Goal: Task Accomplishment & Management: Use online tool/utility

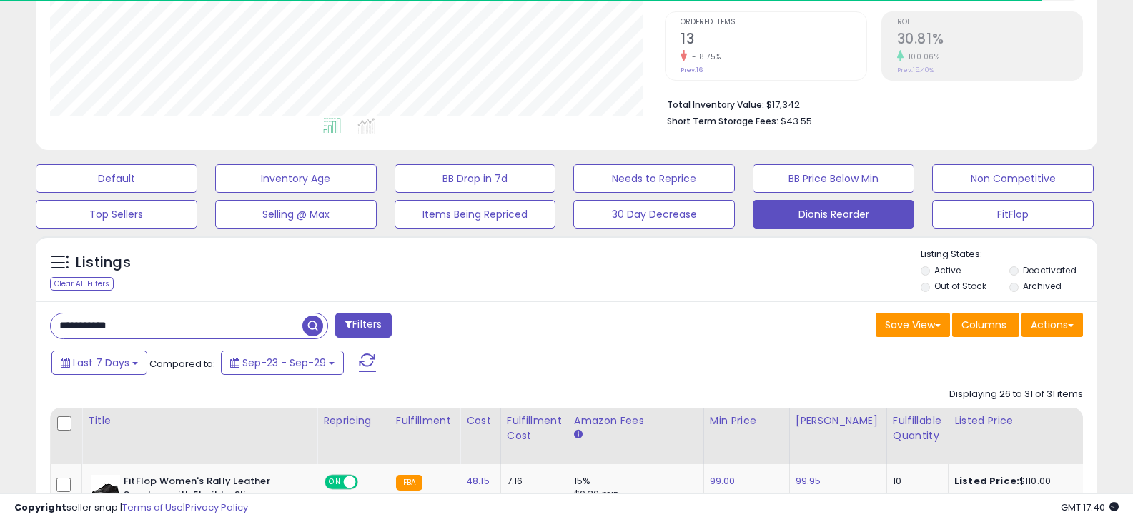
scroll to position [293, 615]
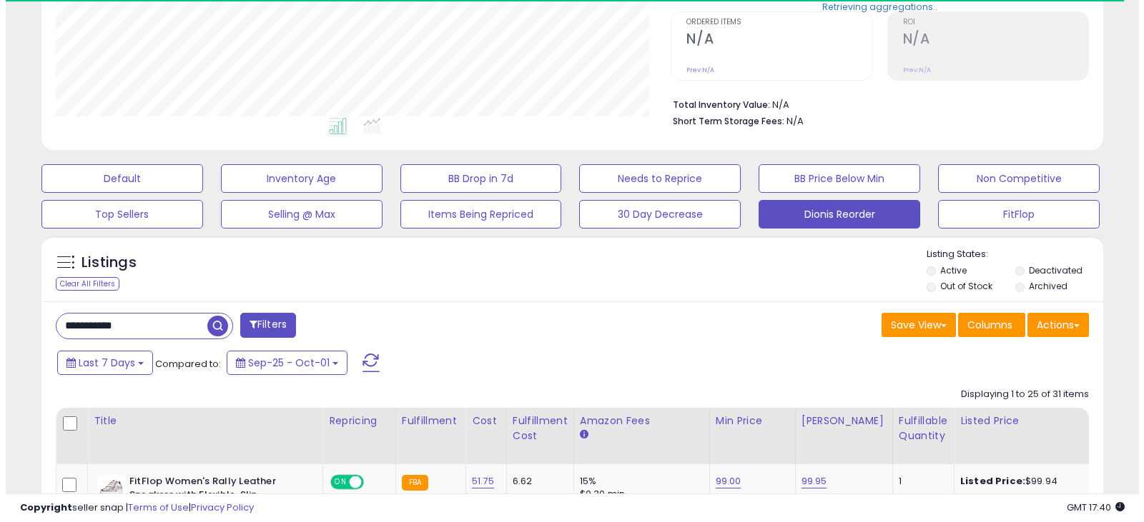
scroll to position [293, 615]
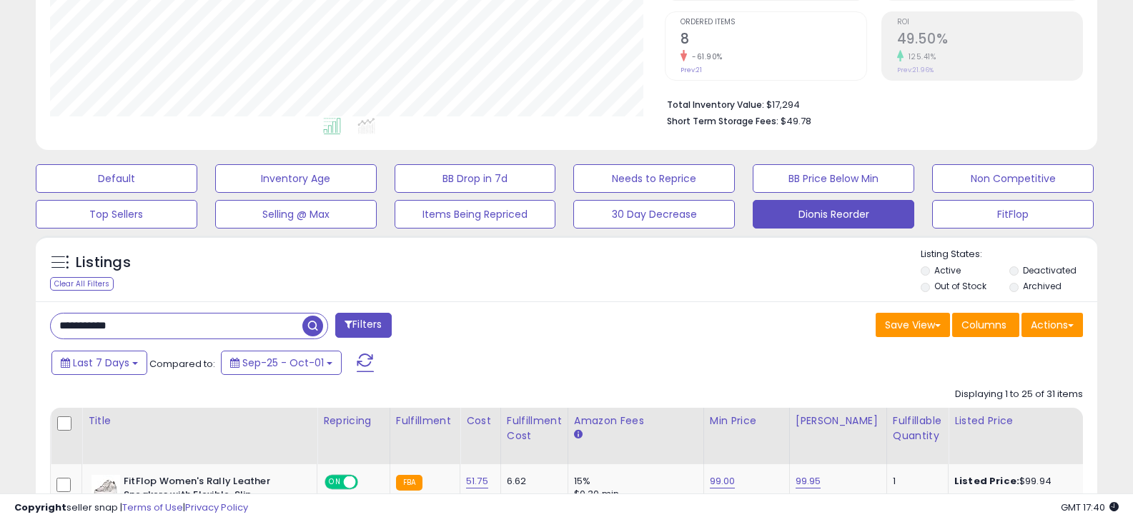
drag, startPoint x: 187, startPoint y: 320, endPoint x: -51, endPoint y: 297, distance: 239.2
type input "*"
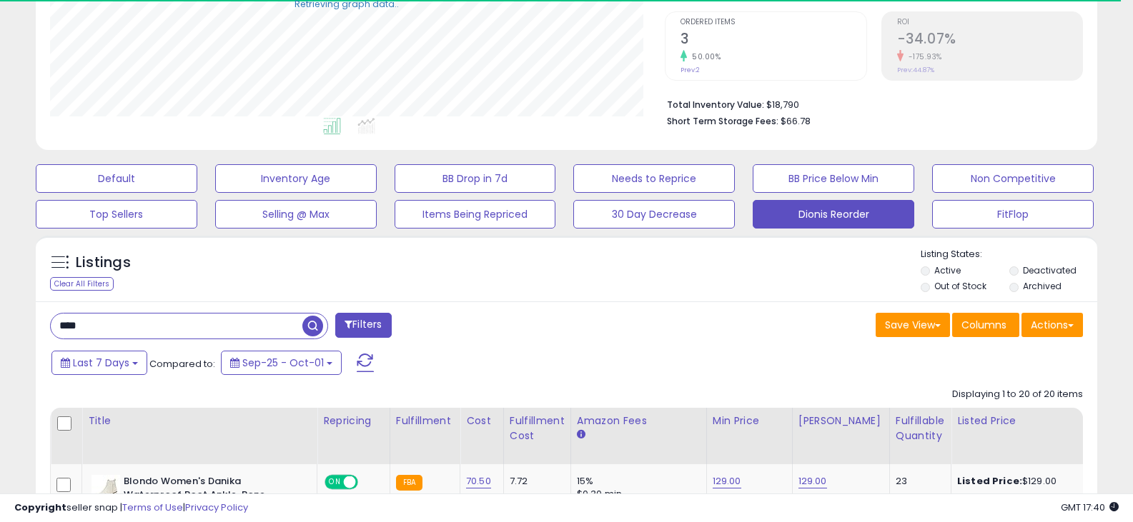
drag, startPoint x: 147, startPoint y: 320, endPoint x: -13, endPoint y: 297, distance: 161.8
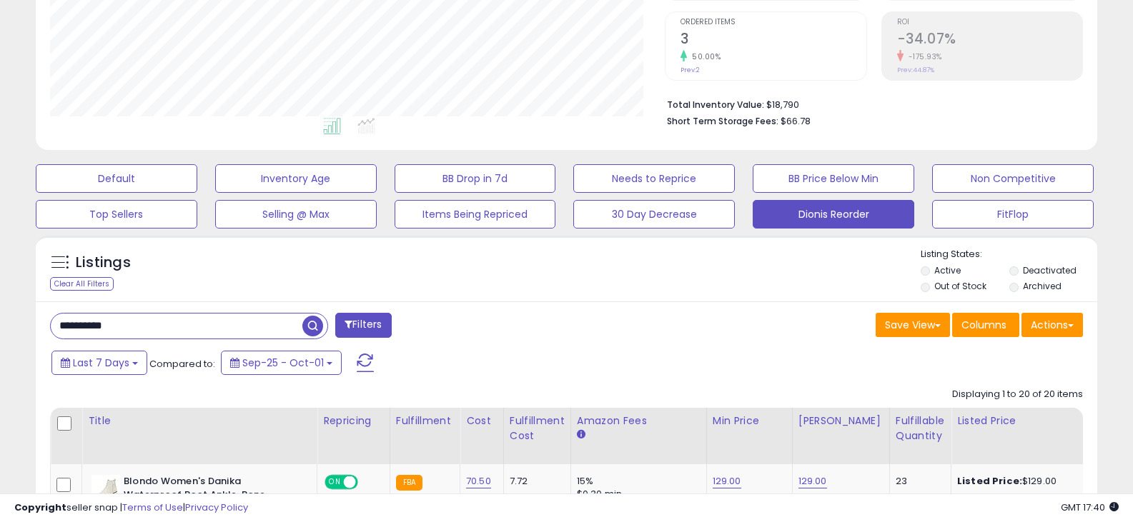
type input "**********"
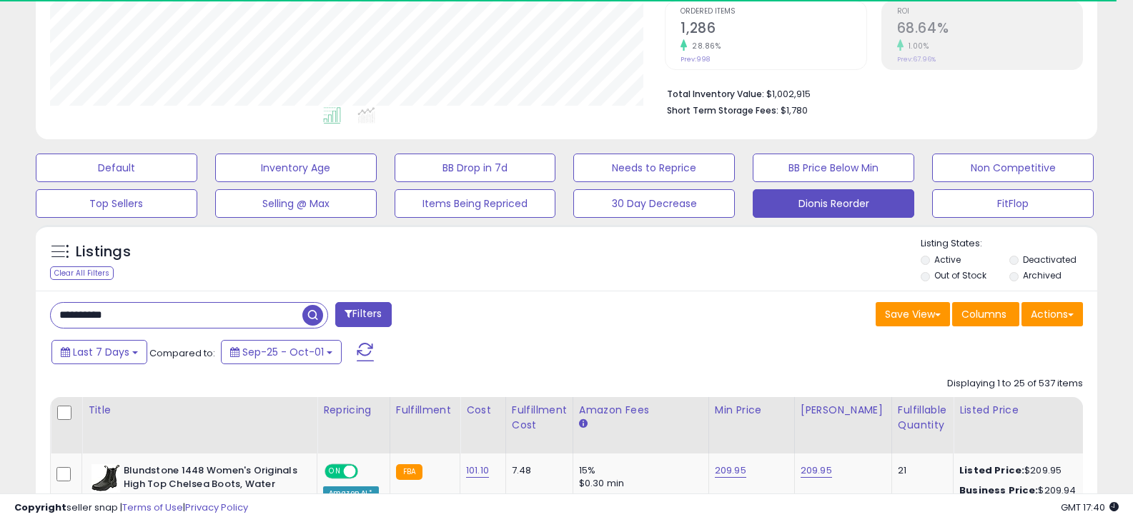
scroll to position [286, 0]
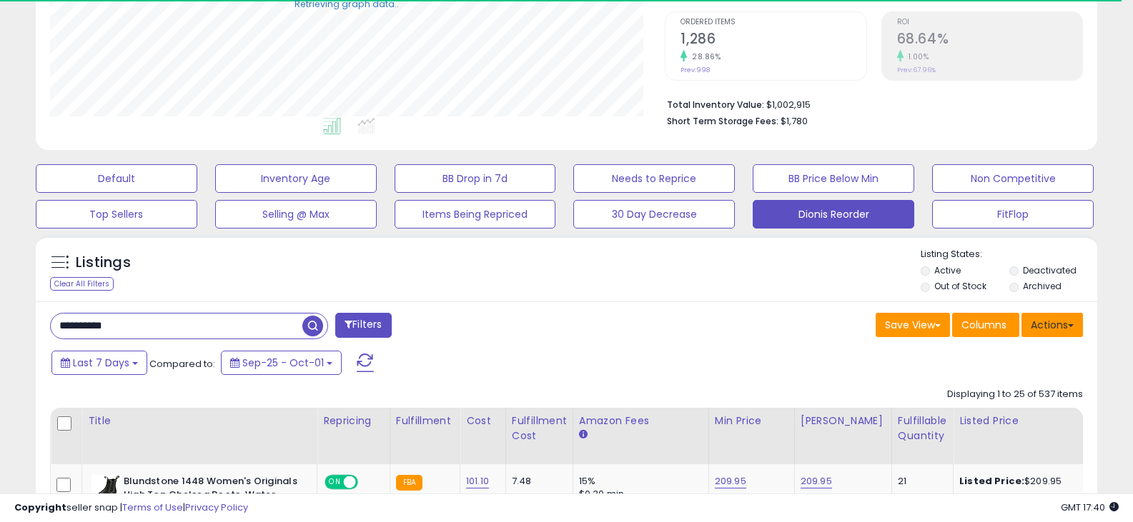
click at [1062, 334] on button "Actions" at bounding box center [1051, 325] width 61 height 24
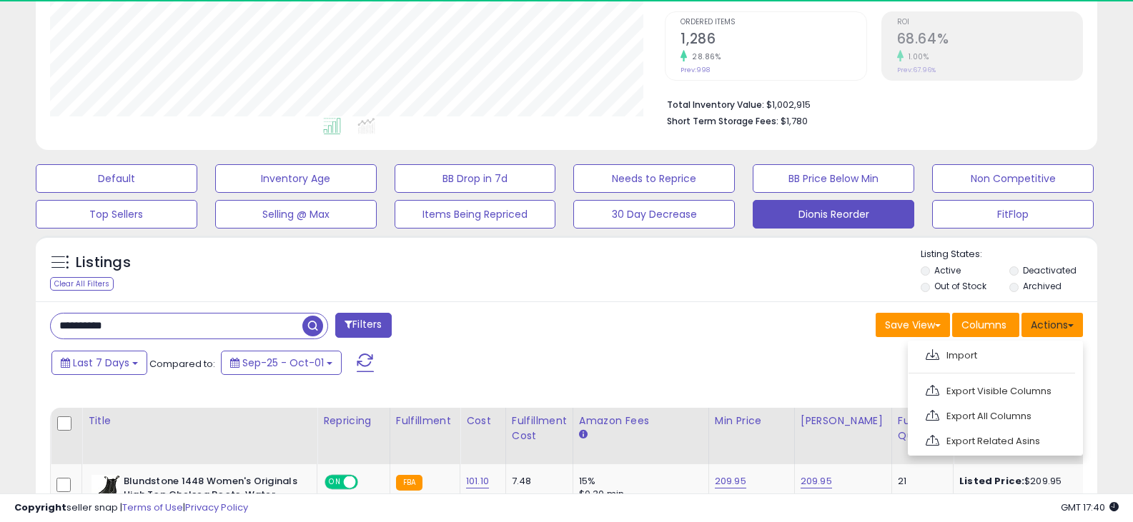
scroll to position [293, 615]
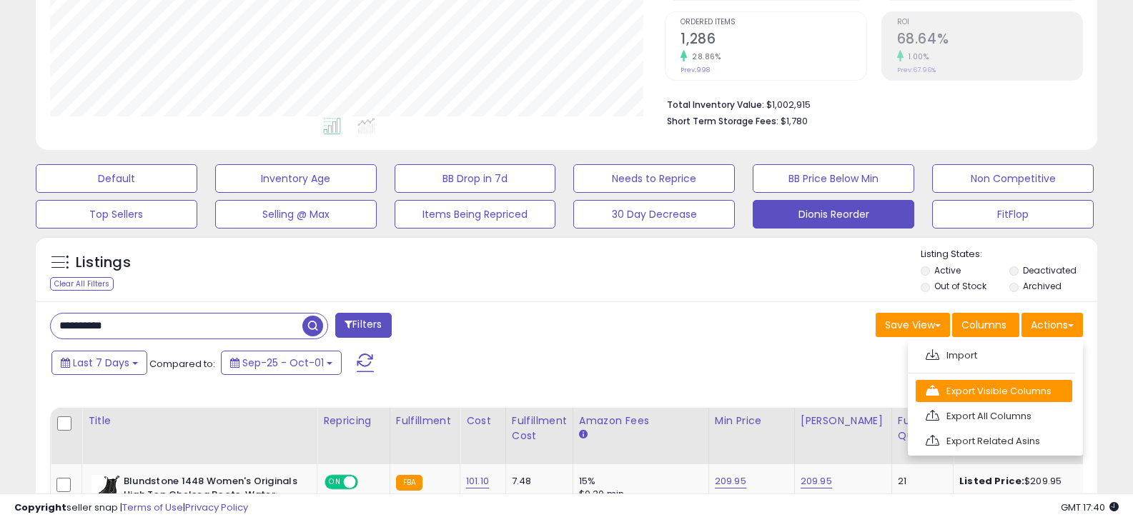
click at [1036, 392] on link "Export Visible Columns" at bounding box center [994, 391] width 157 height 22
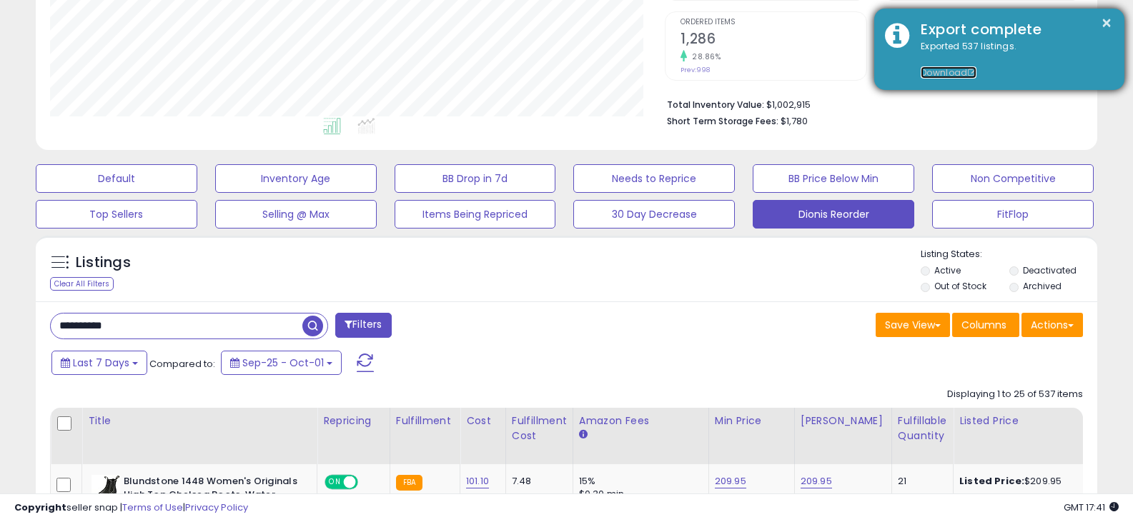
click at [946, 74] on link "Download" at bounding box center [949, 72] width 56 height 12
